Goal: Task Accomplishment & Management: Use online tool/utility

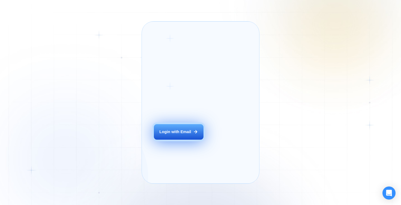
click at [174, 140] on button "Login with Email" at bounding box center [179, 132] width 50 height 16
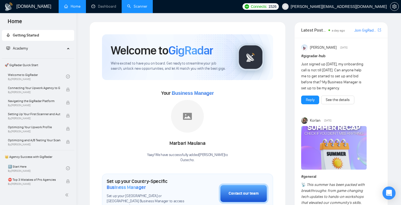
click at [135, 9] on link "Scanner" at bounding box center [137, 6] width 20 height 5
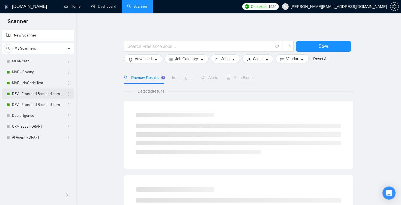
click at [70, 94] on icon "holder" at bounding box center [69, 94] width 4 height 4
click at [63, 94] on link "DEV - Frontend Backend combinations US CAN, AUS [GEOGRAPHIC_DATA]" at bounding box center [38, 94] width 52 height 11
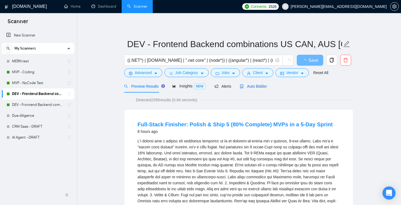
click at [256, 85] on span "Auto Bidder" at bounding box center [253, 86] width 27 height 4
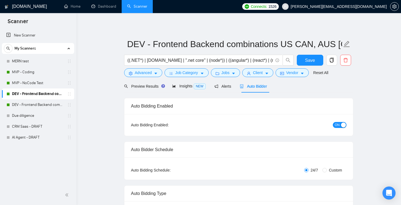
click at [337, 124] on span "ON" at bounding box center [336, 125] width 5 height 6
click at [39, 104] on link "DEV - Frontend Backend combinations EU, [GEOGRAPHIC_DATA]" at bounding box center [38, 104] width 52 height 11
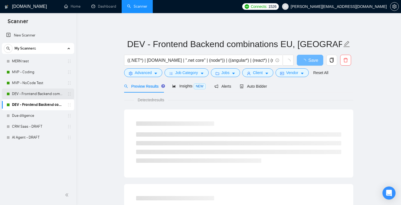
click at [29, 96] on link "DEV - Frontend Backend combinations US CAN, AUS [GEOGRAPHIC_DATA]" at bounding box center [38, 94] width 52 height 11
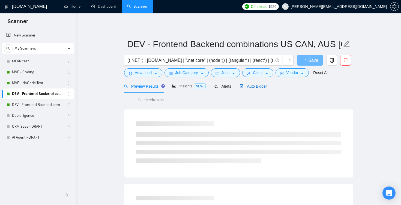
click at [267, 84] on span "Auto Bidder" at bounding box center [253, 86] width 27 height 4
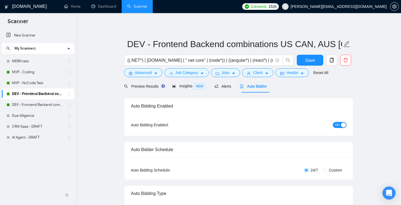
click at [340, 123] on button "ON" at bounding box center [339, 125] width 14 height 6
click at [306, 62] on span "Save" at bounding box center [310, 60] width 10 height 7
drag, startPoint x: 306, startPoint y: 62, endPoint x: 159, endPoint y: 65, distance: 146.9
click at [162, 65] on div "((.NET*) | [DOMAIN_NAME] | ".net core" | (node*)) | ((angular*) | (react*) | (n…" at bounding box center [237, 62] width 229 height 14
click at [29, 101] on link "DEV - Frontend Backend combinations EU, [GEOGRAPHIC_DATA]" at bounding box center [38, 104] width 52 height 11
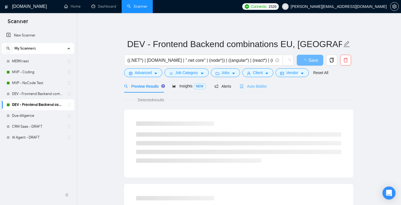
click at [262, 90] on div "Auto Bidder" at bounding box center [253, 86] width 27 height 13
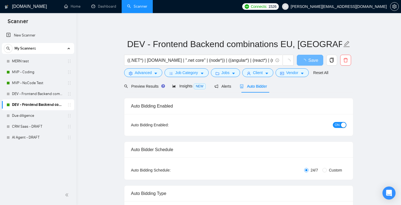
click at [336, 126] on span "ON" at bounding box center [336, 125] width 5 height 6
click at [309, 62] on span "Save" at bounding box center [310, 60] width 10 height 7
click at [34, 76] on link "MVP - Coding" at bounding box center [38, 72] width 52 height 11
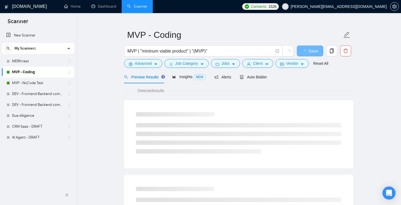
scroll to position [20, 0]
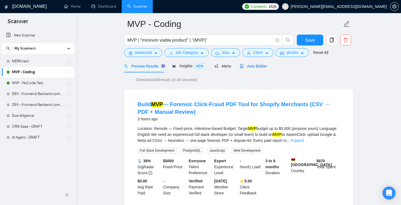
click at [254, 68] on span "Auto Bidder" at bounding box center [253, 66] width 27 height 4
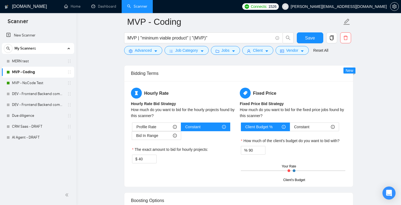
scroll to position [845, 0]
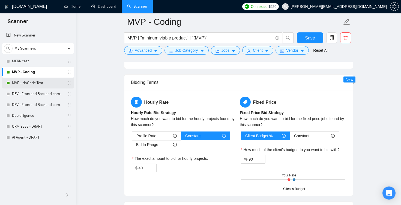
click at [39, 81] on link "MVP - NoCode Test" at bounding box center [38, 83] width 52 height 11
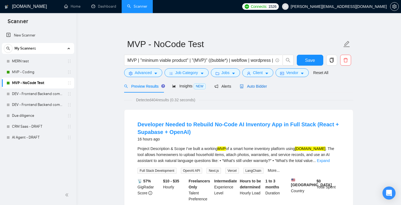
click at [258, 86] on span "Auto Bidder" at bounding box center [253, 86] width 27 height 4
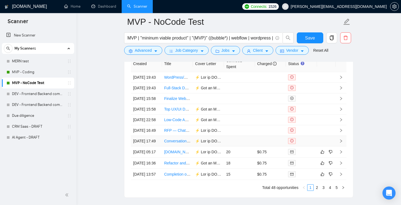
scroll to position [1368, 0]
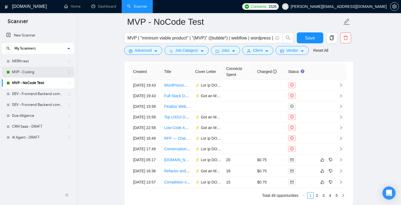
click at [50, 75] on link "MVP - Coding" at bounding box center [38, 72] width 52 height 11
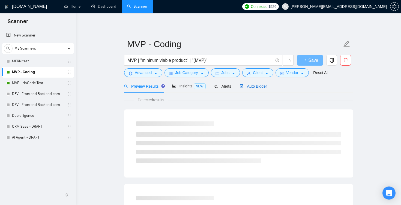
click at [264, 84] on span "Auto Bidder" at bounding box center [253, 86] width 27 height 4
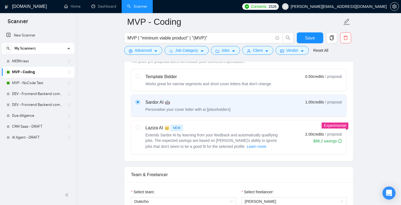
scroll to position [169, 0]
click at [39, 83] on link "MVP - NoCode Test" at bounding box center [38, 83] width 52 height 11
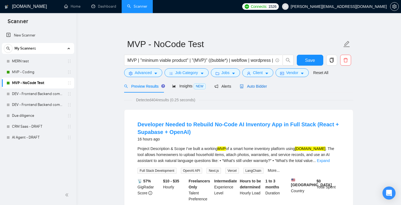
click at [254, 89] on div "Auto Bidder" at bounding box center [253, 86] width 27 height 6
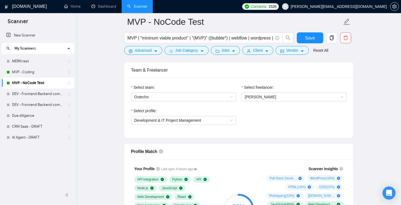
scroll to position [275, 0]
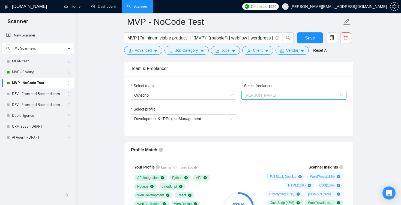
click at [284, 96] on span "[PERSON_NAME]" at bounding box center [293, 95] width 98 height 8
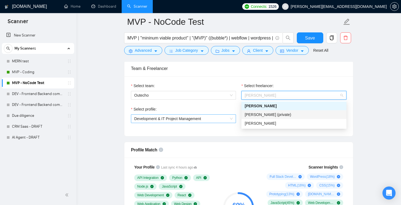
click at [222, 121] on span "Development & IT Project Management" at bounding box center [183, 119] width 98 height 8
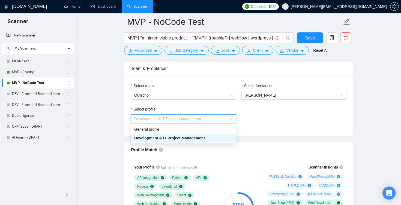
click at [220, 121] on span "Development & IT Project Management" at bounding box center [183, 119] width 98 height 8
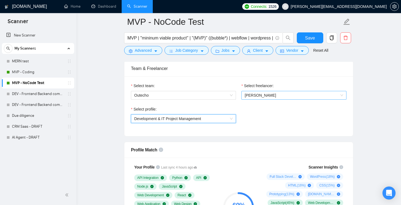
click at [256, 95] on span "[PERSON_NAME]" at bounding box center [259, 95] width 31 height 4
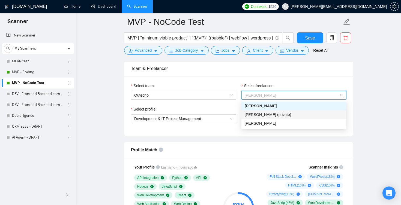
click at [262, 115] on span "[PERSON_NAME] (private)" at bounding box center [267, 115] width 46 height 4
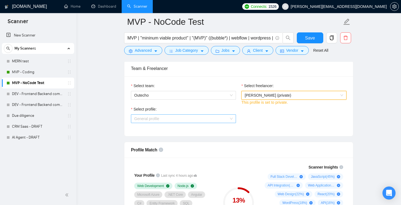
click at [220, 119] on span "General profile" at bounding box center [183, 119] width 98 height 8
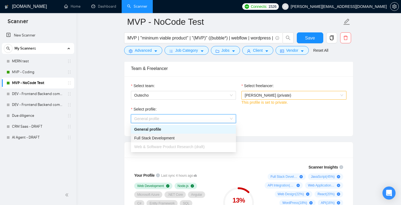
click at [210, 137] on div "Full Stack Development" at bounding box center [183, 138] width 98 height 6
